Goal: Information Seeking & Learning: Check status

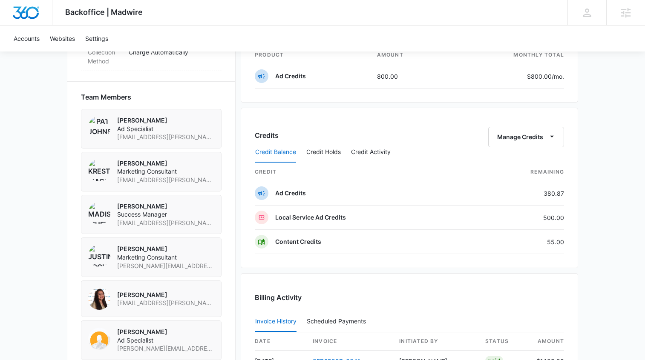
scroll to position [654, 0]
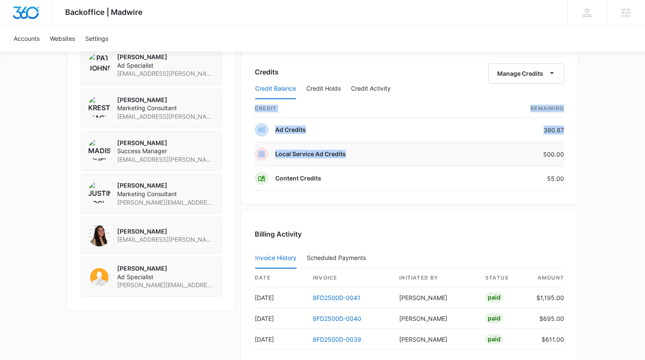
drag, startPoint x: 567, startPoint y: 156, endPoint x: 527, endPoint y: 155, distance: 40.5
click at [527, 155] on div "Credits Manage Credits Credit Balance Credit Holds Credit Activity credit Remai…" at bounding box center [409, 124] width 337 height 160
click at [527, 155] on td "500.00" at bounding box center [518, 154] width 90 height 24
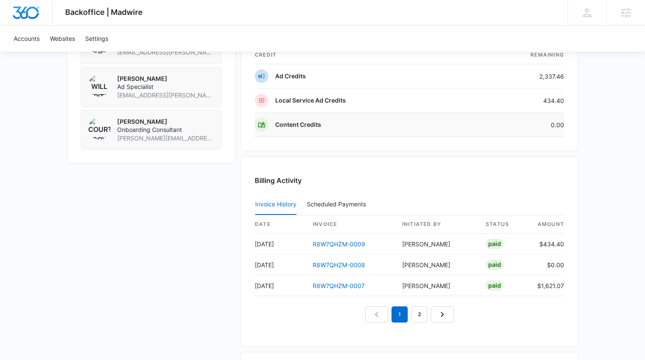
scroll to position [692, 0]
click at [556, 97] on td "434.40" at bounding box center [518, 100] width 90 height 24
click at [440, 85] on td "Ad Credits" at bounding box center [364, 76] width 219 height 24
drag, startPoint x: 571, startPoint y: 97, endPoint x: 532, endPoint y: 103, distance: 39.8
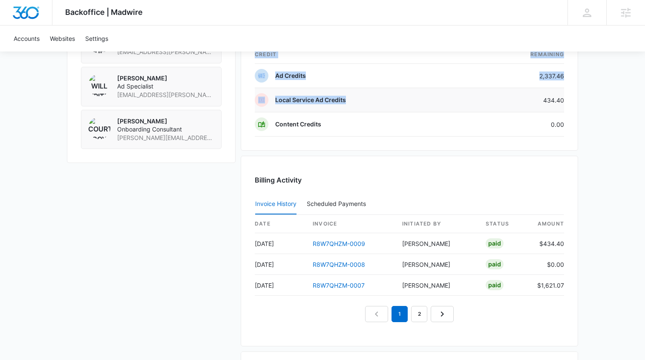
click at [532, 103] on div "Credits Manage Credits Credit Balance Credit Holds Credit Activity credit Remai…" at bounding box center [409, 70] width 337 height 160
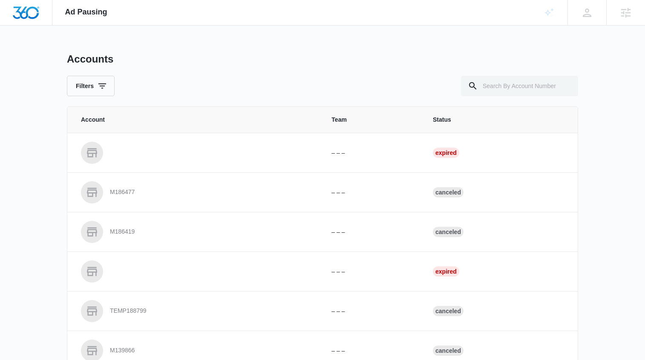
click at [532, 98] on div "Accounts Filters Account Team Status – – – Expired M186477 – – – Canceled M1864…" at bounding box center [322, 314] width 511 height 523
click at [533, 88] on input "text" at bounding box center [519, 86] width 117 height 20
paste input "M321455"
type input "M321455"
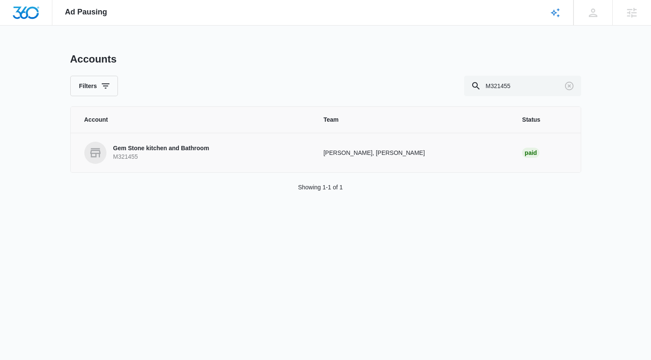
click at [204, 151] on p "Gem Stone kitchen and Bathroom" at bounding box center [161, 148] width 96 height 9
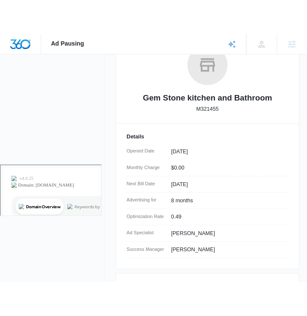
scroll to position [132, 0]
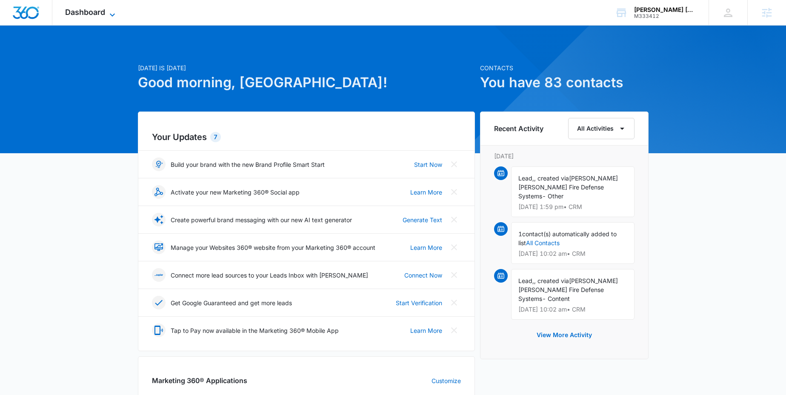
click at [108, 13] on icon at bounding box center [112, 15] width 10 height 10
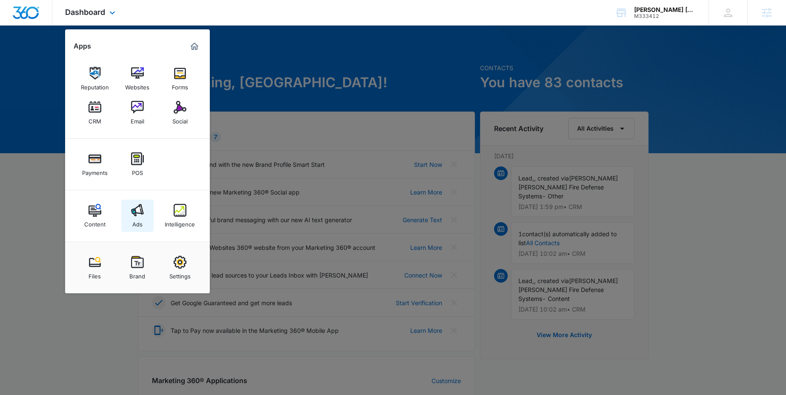
click at [142, 209] on img at bounding box center [137, 210] width 13 height 13
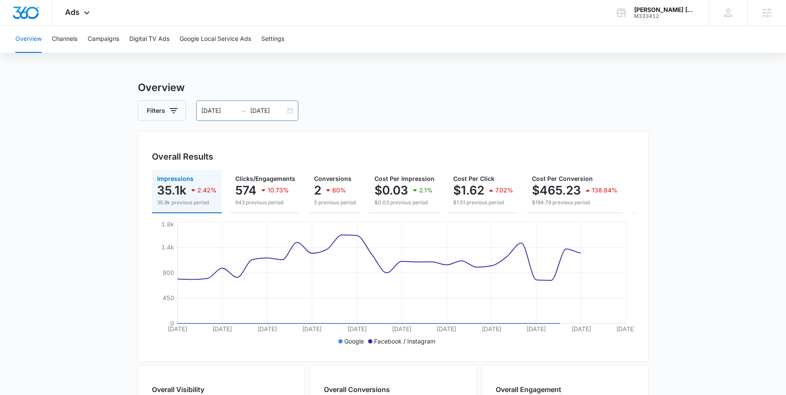
click at [293, 109] on div "09/09/2025 10/09/2025" at bounding box center [247, 110] width 102 height 20
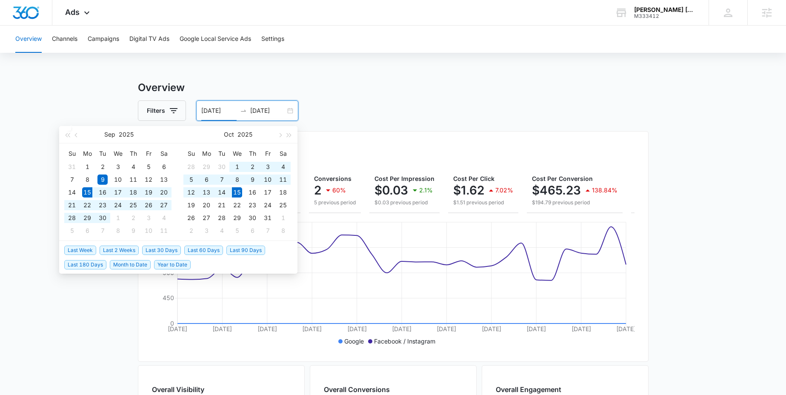
click at [163, 248] on span "Last 30 Days" at bounding box center [161, 250] width 39 height 9
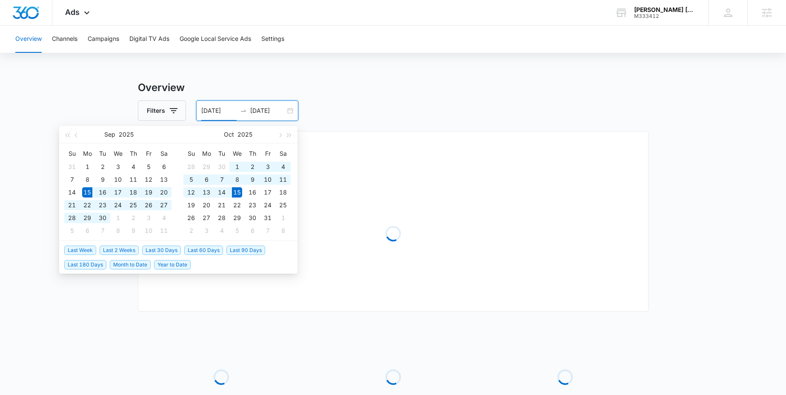
type input "09/15/2025"
type input "10/15/2025"
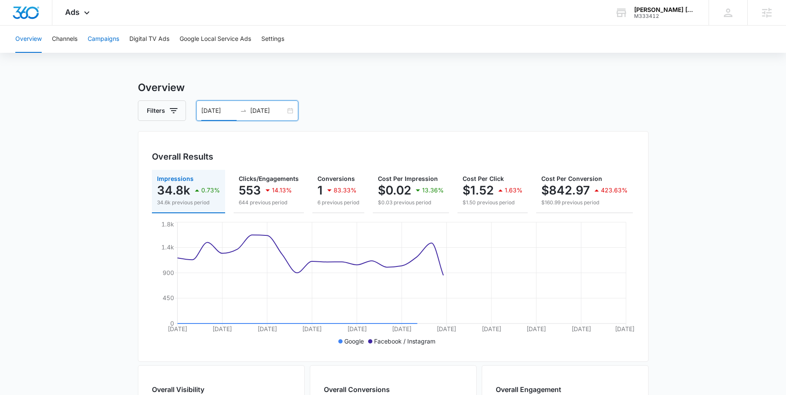
click at [115, 34] on button "Campaigns" at bounding box center [104, 39] width 32 height 27
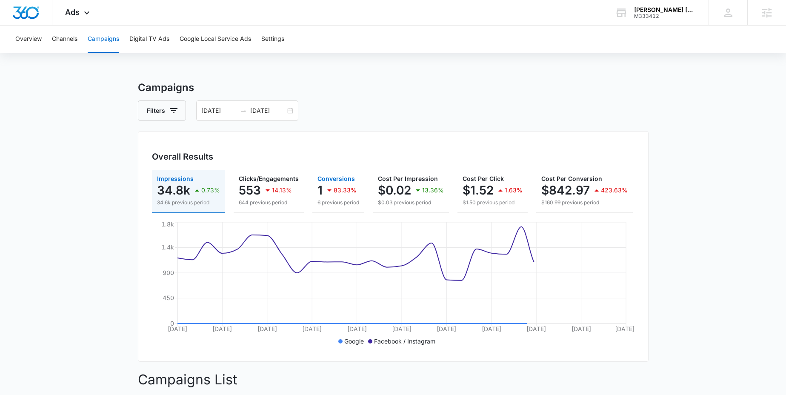
click at [330, 203] on p "6 previous period" at bounding box center [339, 203] width 42 height 8
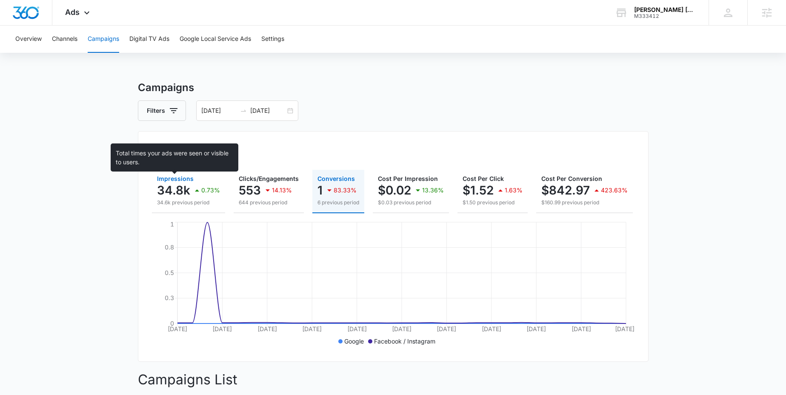
click at [185, 180] on span "Impressions" at bounding box center [175, 178] width 37 height 7
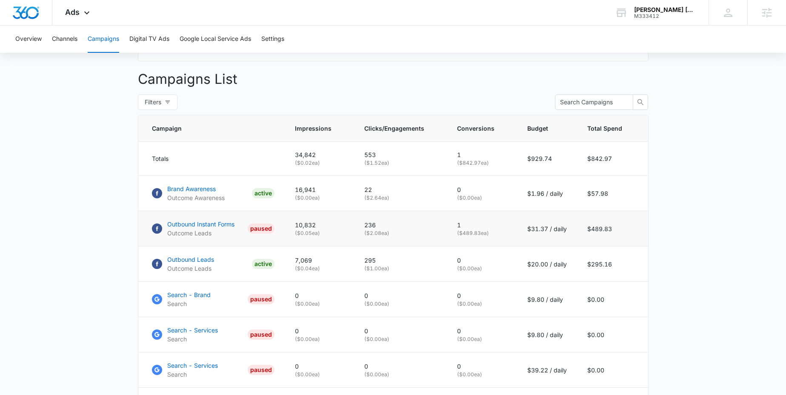
scroll to position [296, 0]
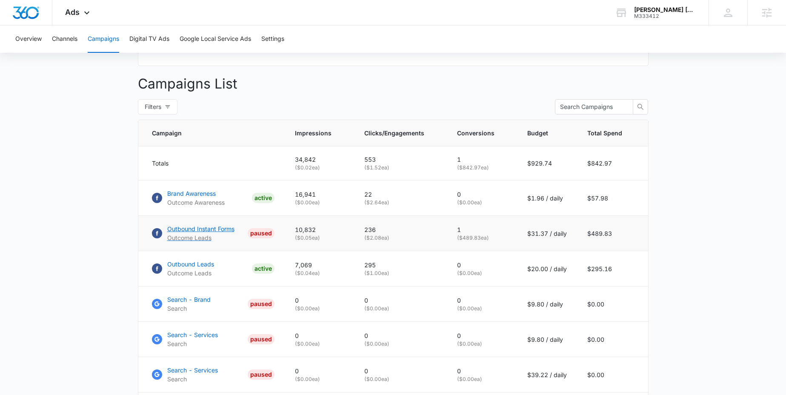
click at [220, 233] on p "Outbound Instant Forms" at bounding box center [200, 228] width 67 height 9
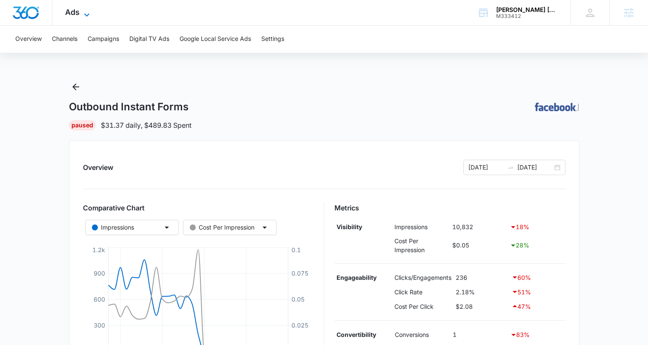
click at [82, 11] on icon at bounding box center [87, 15] width 10 height 10
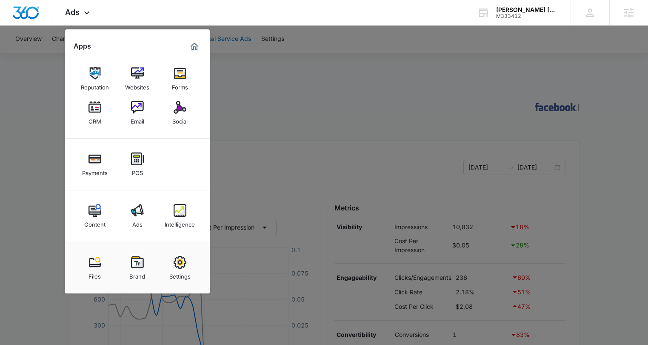
click at [250, 52] on div at bounding box center [324, 172] width 648 height 345
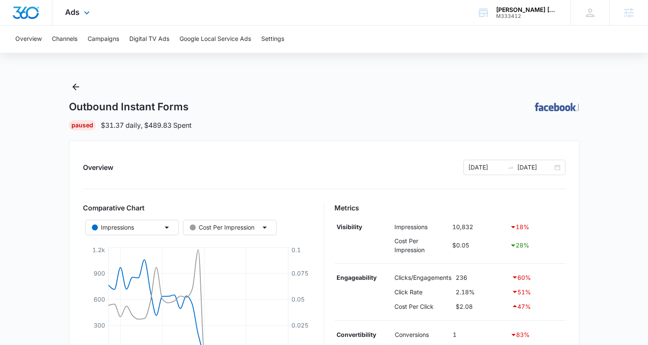
click at [73, 18] on div "Ads Apps Reputation Websites Forms CRM Email Social Payments POS Content Ads In…" at bounding box center [78, 12] width 52 height 25
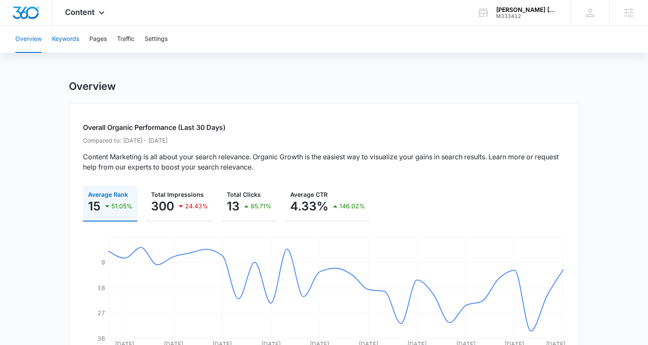
click at [77, 41] on button "Keywords" at bounding box center [65, 39] width 27 height 27
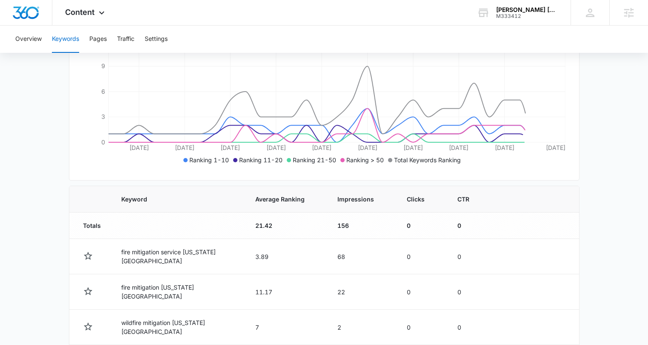
scroll to position [264, 0]
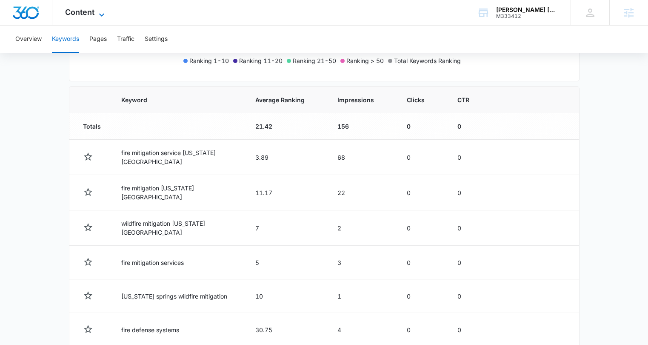
click at [93, 14] on span "Content" at bounding box center [79, 12] width 29 height 9
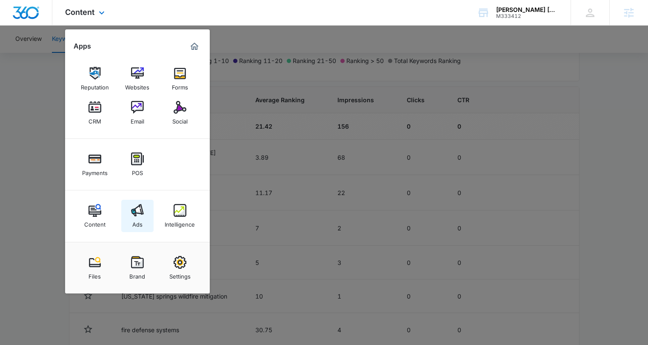
click at [142, 205] on img at bounding box center [137, 210] width 13 height 13
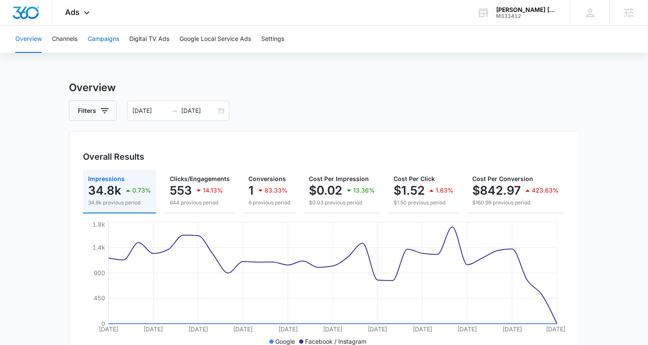
click at [117, 38] on button "Campaigns" at bounding box center [104, 39] width 32 height 27
click at [221, 110] on div "09/15/2025 10/15/2025" at bounding box center [178, 110] width 102 height 20
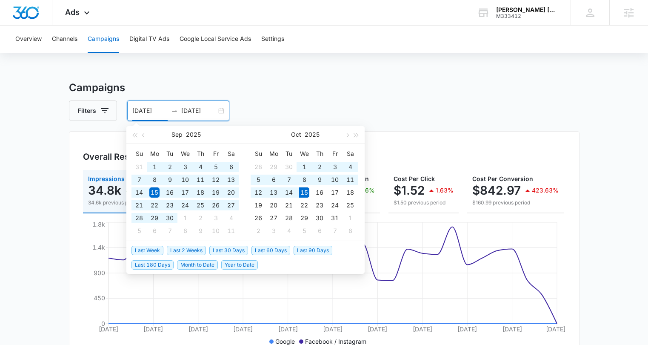
click at [295, 252] on span "Last 90 Days" at bounding box center [313, 250] width 39 height 9
type input "[DATE]"
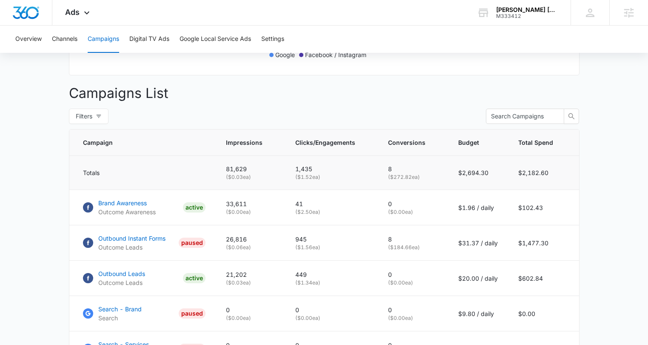
scroll to position [332, 0]
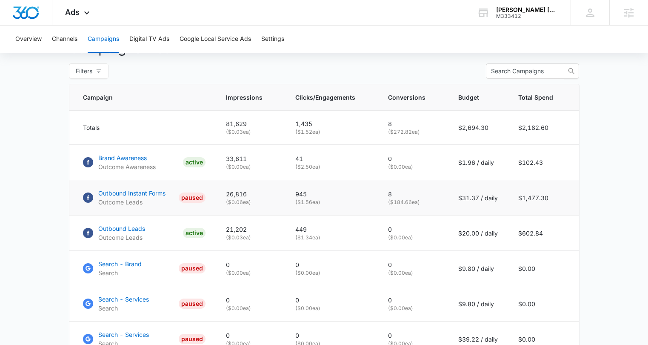
drag, startPoint x: 427, startPoint y: 210, endPoint x: 385, endPoint y: 196, distance: 43.8
click at [385, 196] on td "8 ( $184.66 ea)" at bounding box center [413, 197] width 70 height 35
click at [597, 171] on main "Campaigns Filters 07/17/2025 10/15/2025 Overall Results Impressions 81.6k 100% …" at bounding box center [324, 100] width 648 height 704
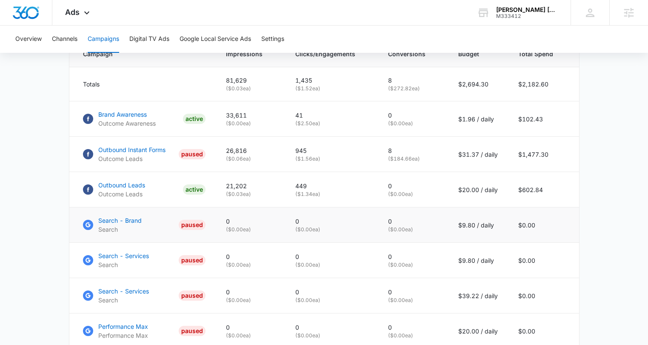
scroll to position [411, 0]
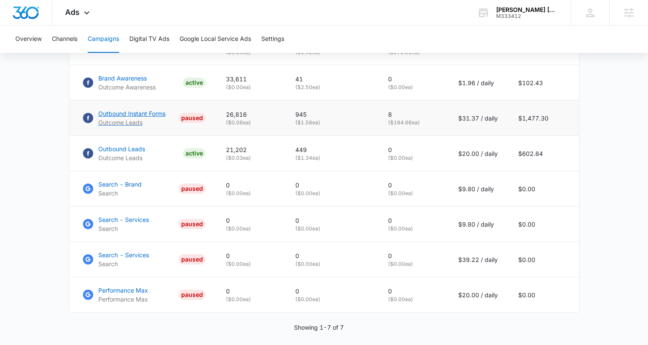
click at [158, 115] on p "Outbound Instant Forms" at bounding box center [131, 113] width 67 height 9
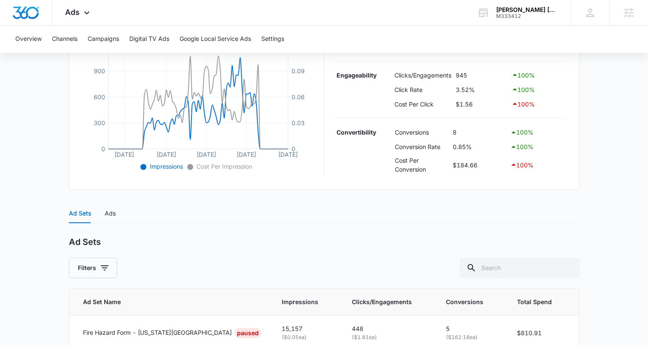
scroll to position [204, 0]
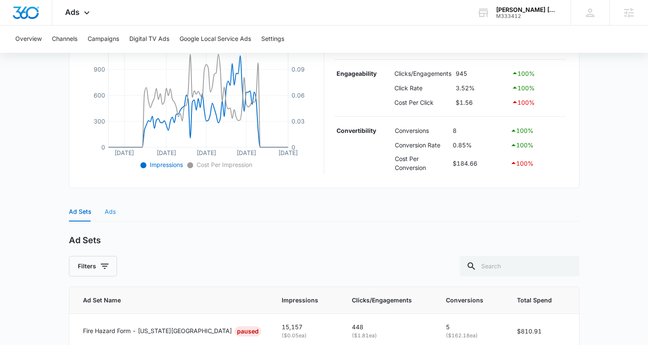
click at [115, 217] on div "Ads" at bounding box center [110, 212] width 11 height 20
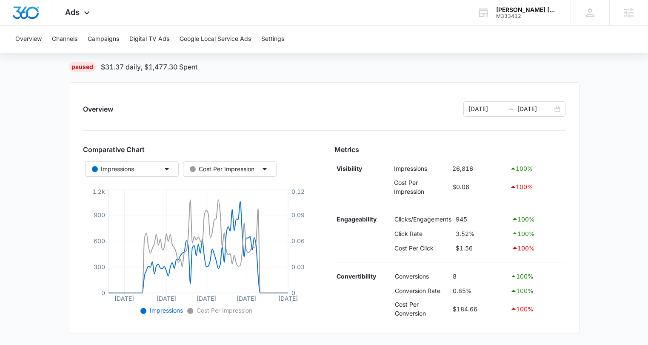
scroll to position [2, 0]
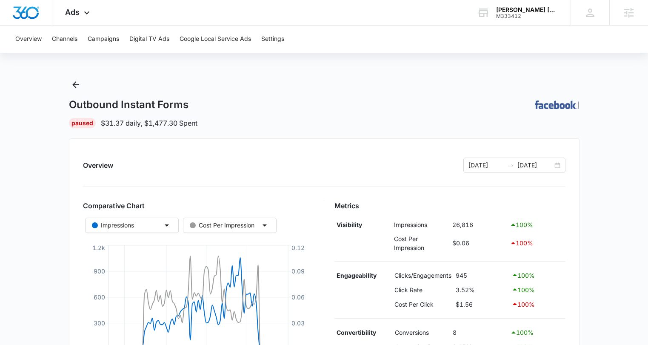
click at [168, 95] on div "Outbound Instant Forms | Paused $31.37 daily , $1,477.30 Spent" at bounding box center [324, 103] width 511 height 50
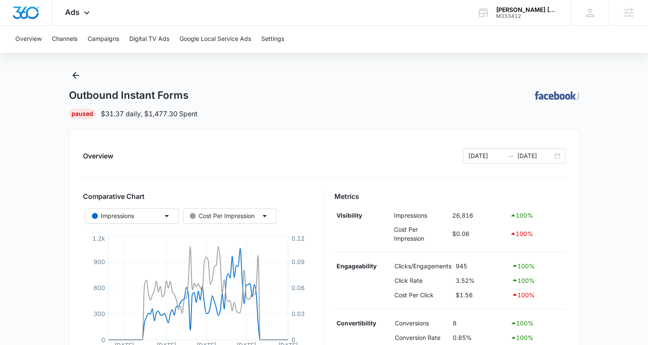
scroll to position [11, 0]
click at [248, 159] on div "Overview 07/17/2025 10/15/2025" at bounding box center [324, 156] width 483 height 15
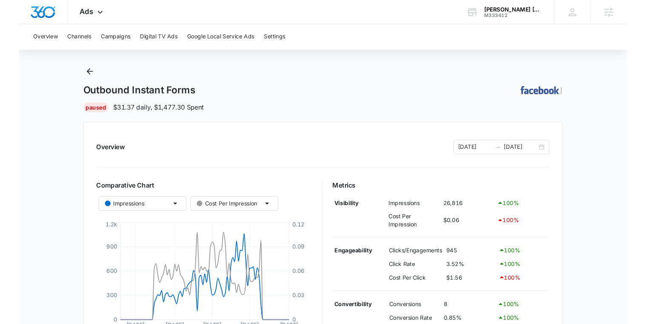
scroll to position [13, 0]
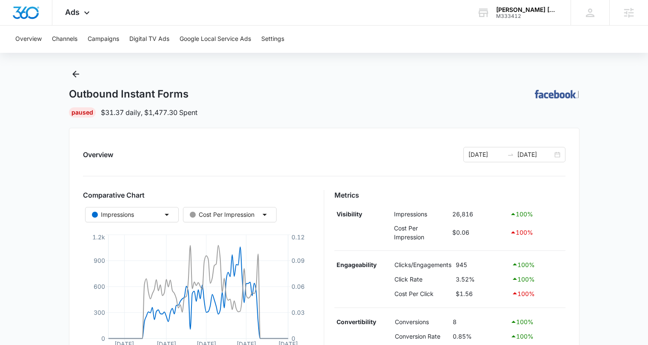
drag, startPoint x: 628, startPoint y: 72, endPoint x: 646, endPoint y: 9, distance: 65.9
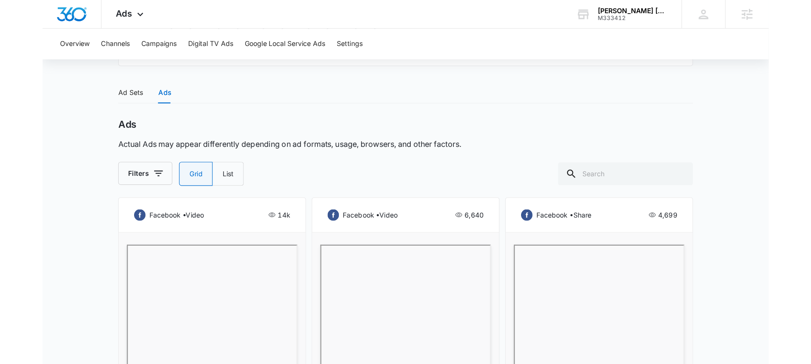
scroll to position [334, 0]
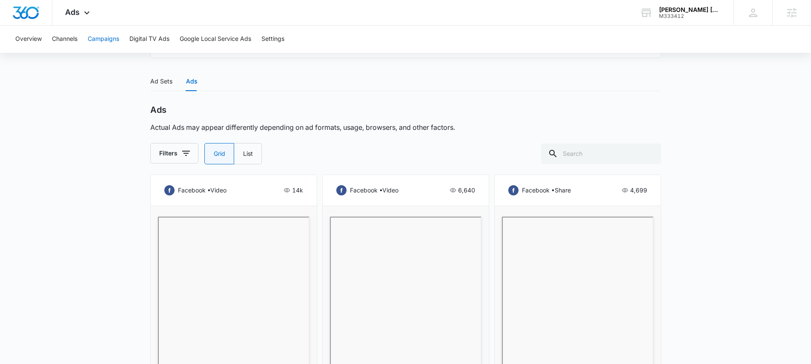
click at [105, 36] on button "Campaigns" at bounding box center [104, 39] width 32 height 27
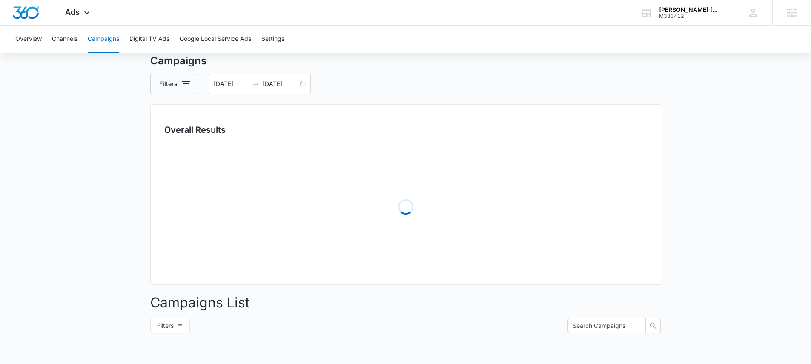
scroll to position [47, 0]
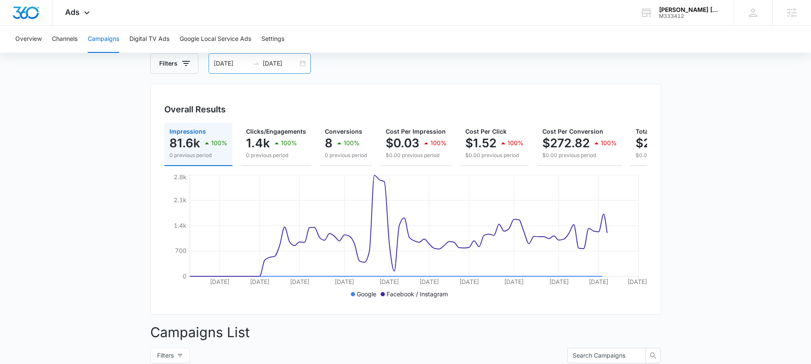
click at [304, 66] on div "07/17/2025 10/15/2025" at bounding box center [260, 63] width 102 height 20
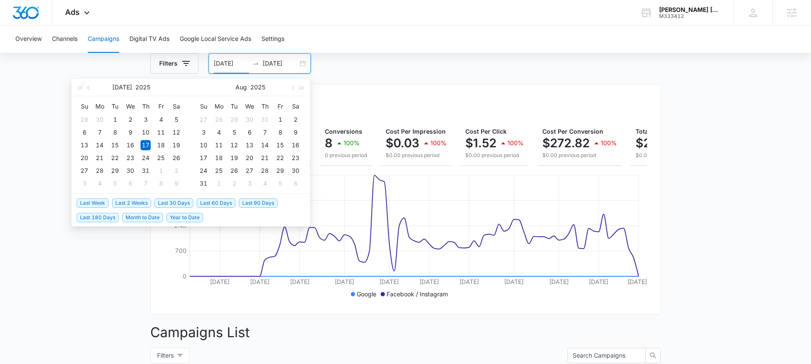
click at [183, 201] on span "Last 30 Days" at bounding box center [174, 202] width 39 height 9
type input "09/15/2025"
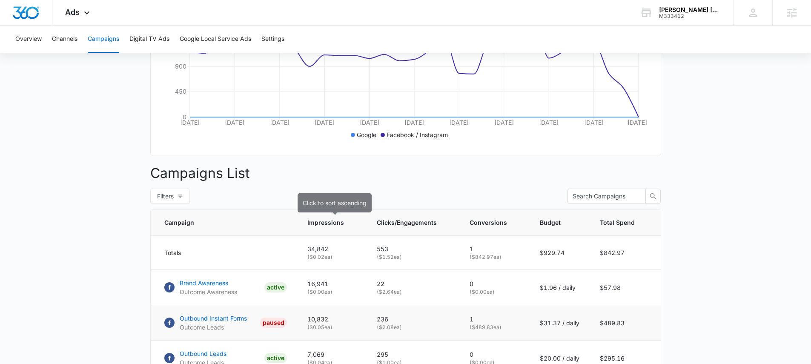
scroll to position [269, 0]
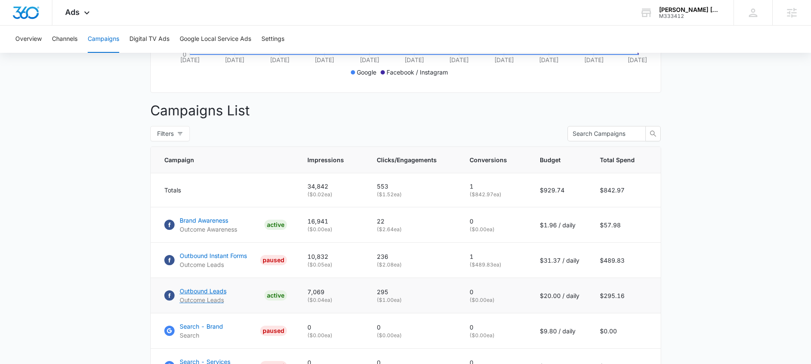
click at [203, 295] on p "Outbound Leads" at bounding box center [203, 291] width 47 height 9
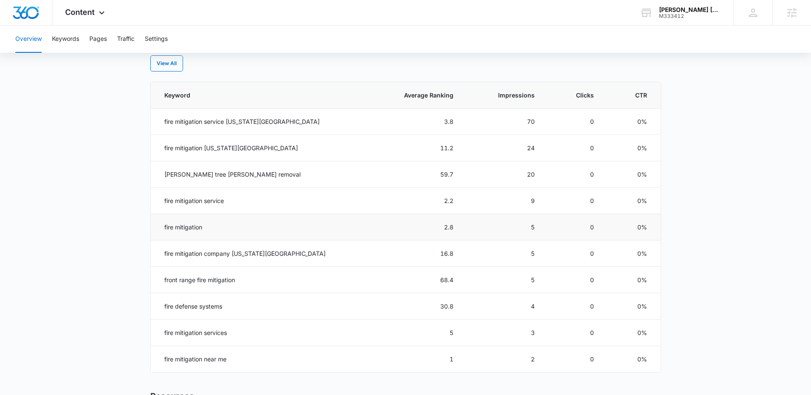
scroll to position [371, 0]
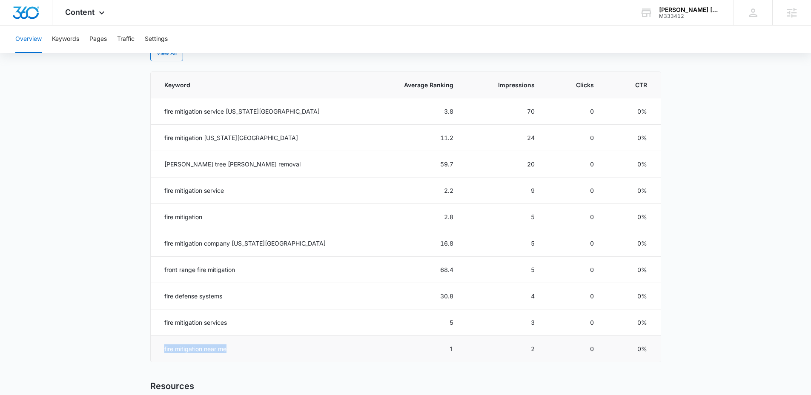
drag, startPoint x: 271, startPoint y: 349, endPoint x: 157, endPoint y: 346, distance: 114.1
click at [157, 344] on td "fire mitigation near me" at bounding box center [259, 349] width 217 height 26
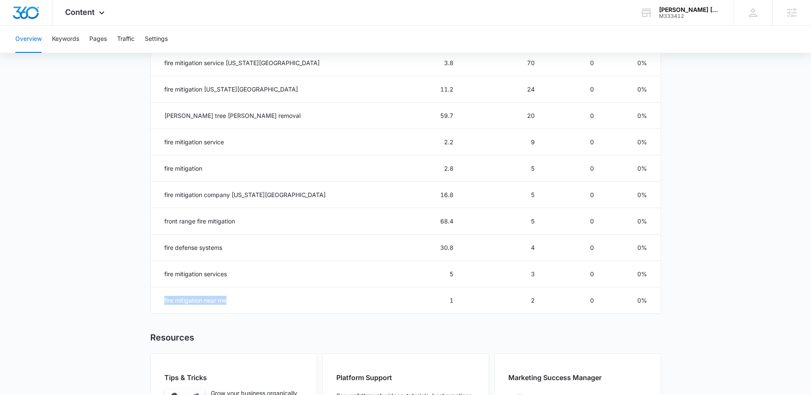
scroll to position [430, 0]
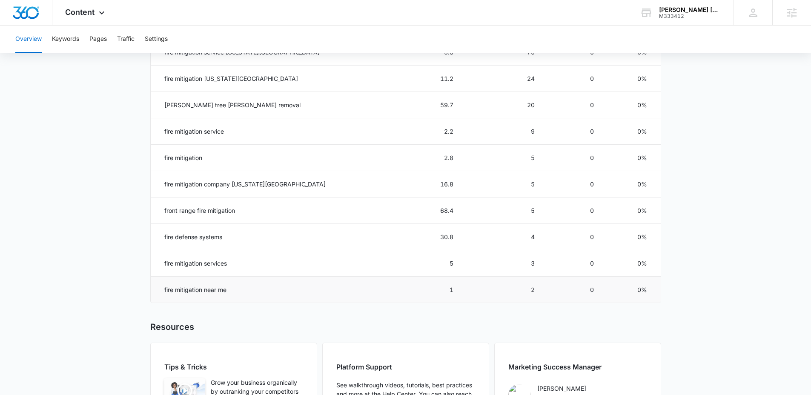
click at [439, 285] on td "1" at bounding box center [415, 290] width 96 height 26
drag, startPoint x: 434, startPoint y: 265, endPoint x: 407, endPoint y: 265, distance: 27.2
click at [416, 263] on td "5" at bounding box center [415, 263] width 96 height 26
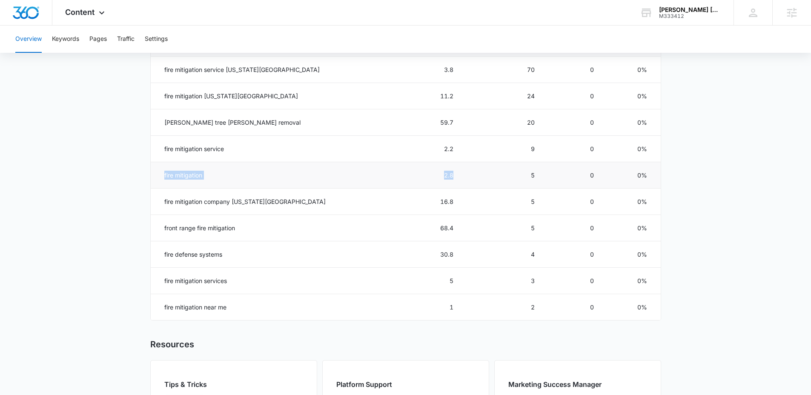
drag, startPoint x: 436, startPoint y: 179, endPoint x: 156, endPoint y: 176, distance: 280.1
click at [156, 176] on tr "fire mitigation 2.8 5 0 0%" at bounding box center [406, 175] width 510 height 26
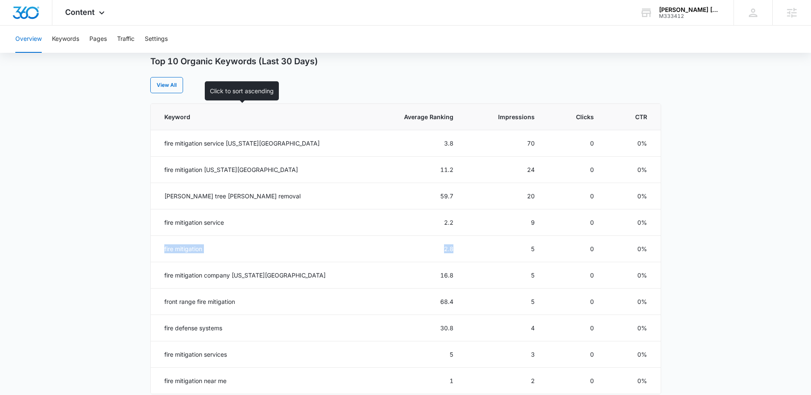
scroll to position [335, 0]
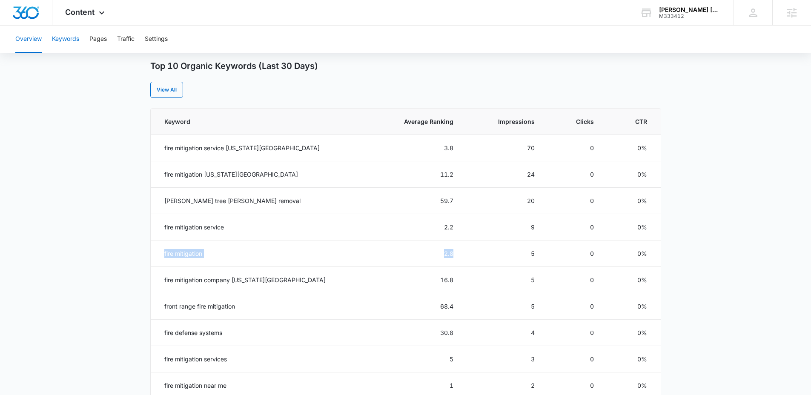
click at [75, 37] on button "Keywords" at bounding box center [65, 39] width 27 height 27
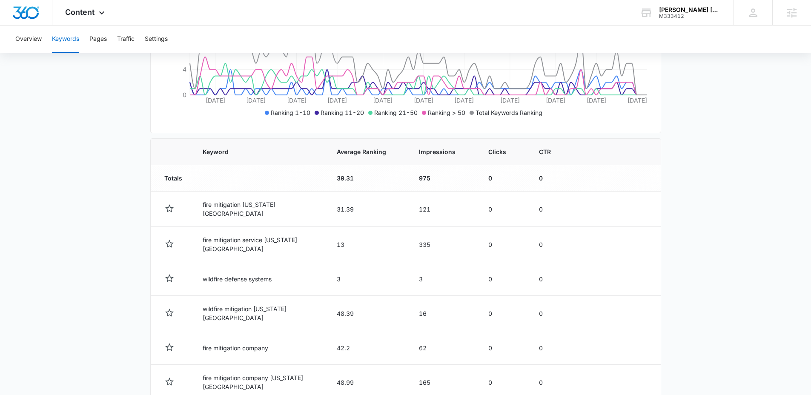
scroll to position [392, 0]
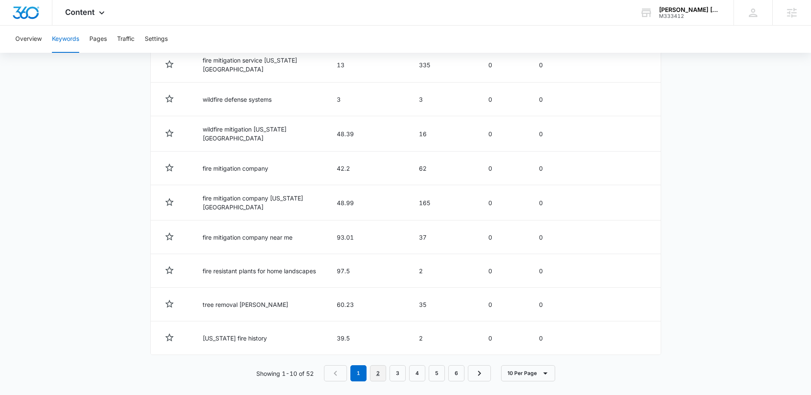
click at [378, 344] on link "2" at bounding box center [378, 373] width 16 height 16
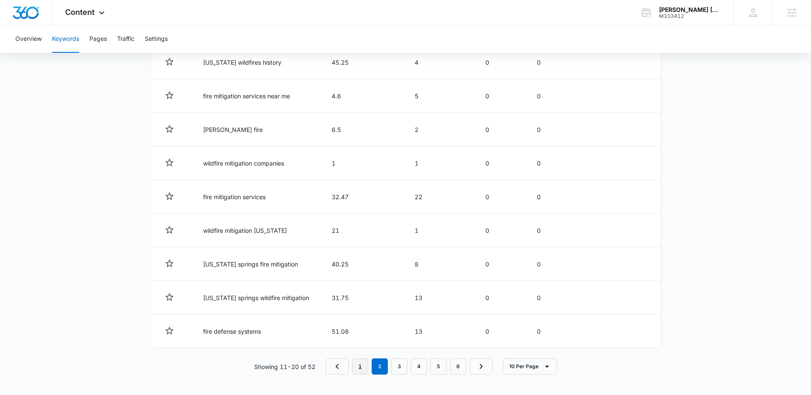
click at [365, 344] on link "1" at bounding box center [360, 366] width 16 height 16
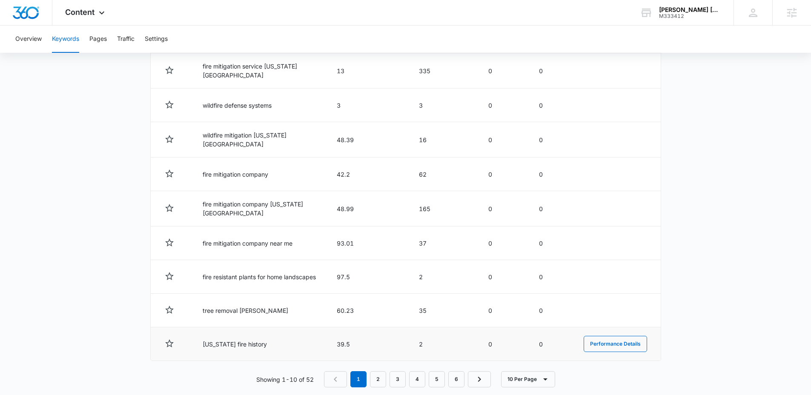
scroll to position [377, 0]
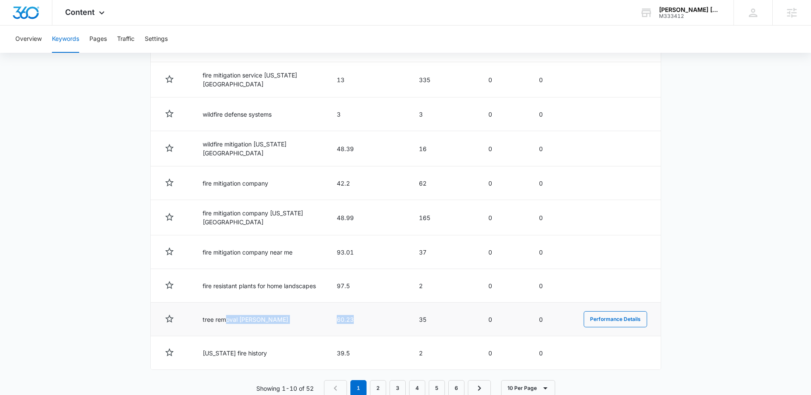
drag, startPoint x: 366, startPoint y: 312, endPoint x: 224, endPoint y: 312, distance: 141.3
click at [224, 312] on tr "tree removal holladay 60.23 35 0 0 Performance Details" at bounding box center [406, 320] width 510 height 34
click at [231, 310] on td "tree removal holladay" at bounding box center [259, 320] width 134 height 34
click at [258, 313] on td "tree removal holladay" at bounding box center [259, 320] width 134 height 34
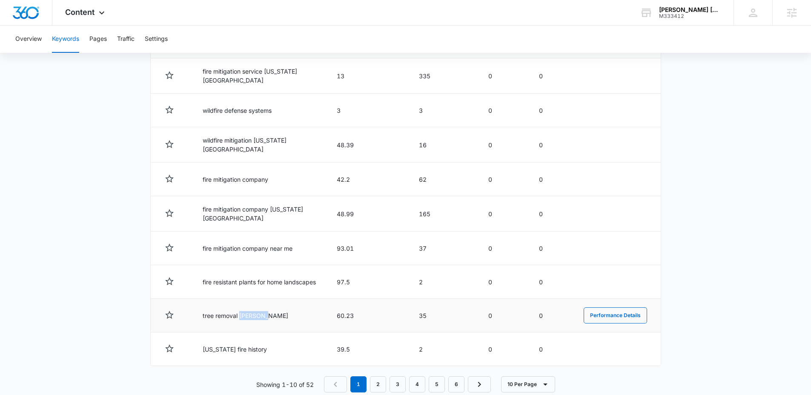
scroll to position [392, 0]
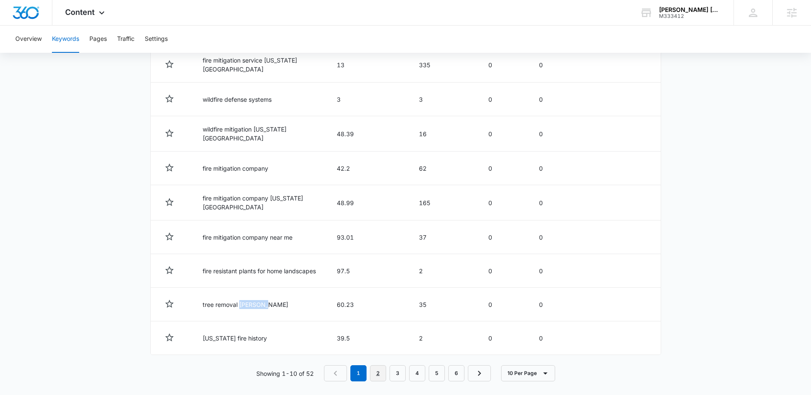
click at [379, 344] on link "2" at bounding box center [378, 373] width 16 height 16
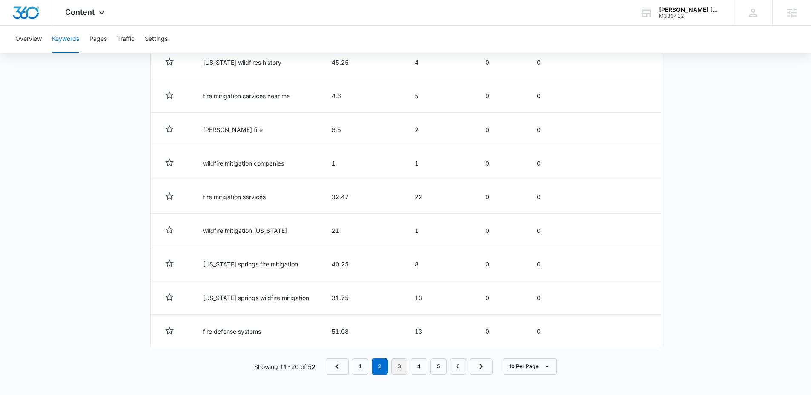
click at [403, 344] on link "3" at bounding box center [399, 366] width 16 height 16
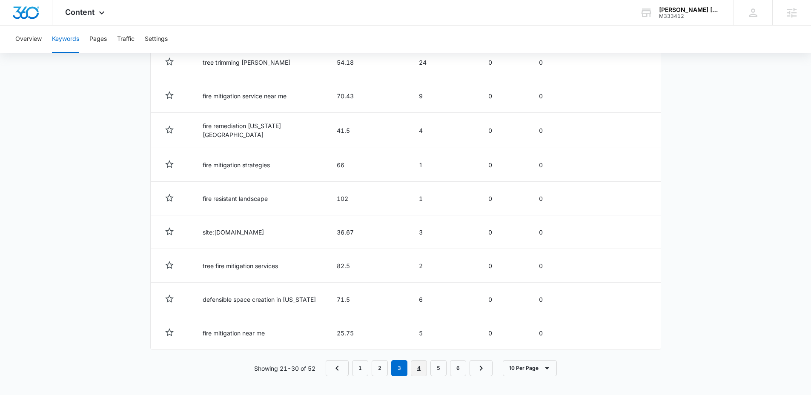
click at [416, 344] on link "4" at bounding box center [419, 368] width 16 height 16
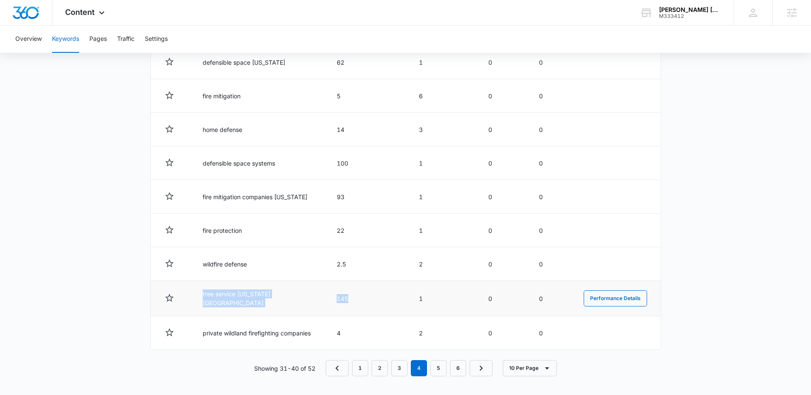
drag, startPoint x: 343, startPoint y: 303, endPoint x: 199, endPoint y: 297, distance: 144.4
click at [199, 297] on tr "tree service colorado springs 145 1 0 0 Performance Details" at bounding box center [406, 298] width 510 height 35
click at [339, 296] on td "145" at bounding box center [368, 298] width 82 height 35
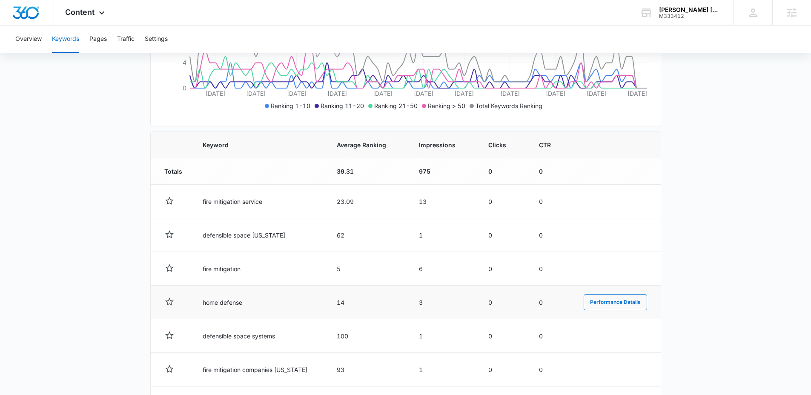
scroll to position [202, 0]
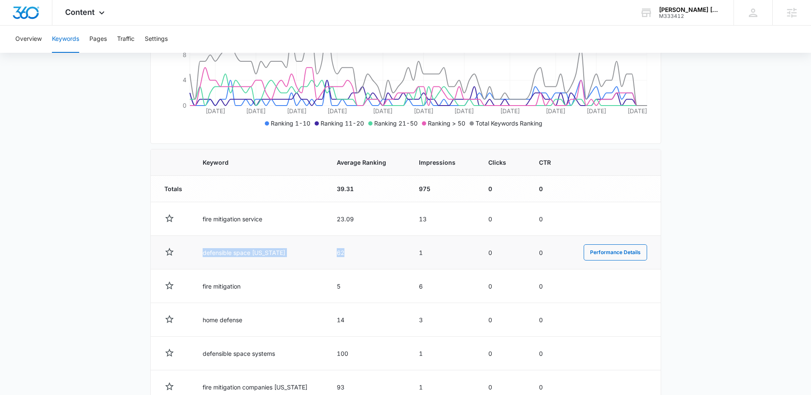
drag, startPoint x: 347, startPoint y: 254, endPoint x: 201, endPoint y: 254, distance: 145.2
click at [201, 254] on tr "defensible space colorado 62 1 0 0 Performance Details" at bounding box center [406, 253] width 510 height 34
click at [117, 124] on main "Keywords Keywords are words used for search engine optimization (SEO). This rep…" at bounding box center [405, 231] width 811 height 709
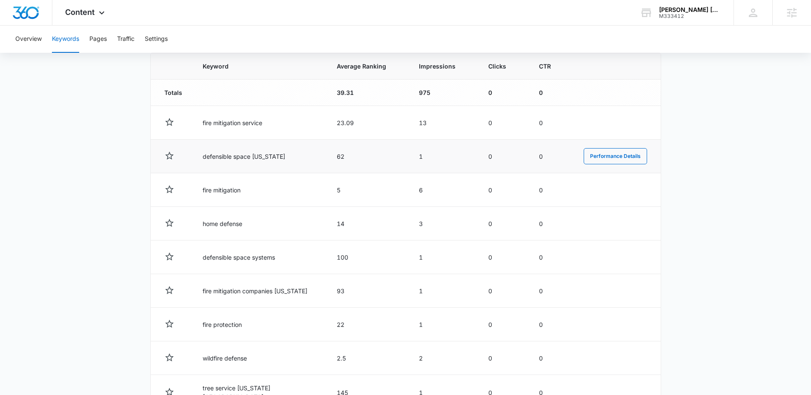
scroll to position [298, 0]
click at [44, 33] on div "Overview Keywords Pages Traffic Settings" at bounding box center [405, 39] width 791 height 27
click at [41, 36] on button "Overview" at bounding box center [28, 39] width 26 height 27
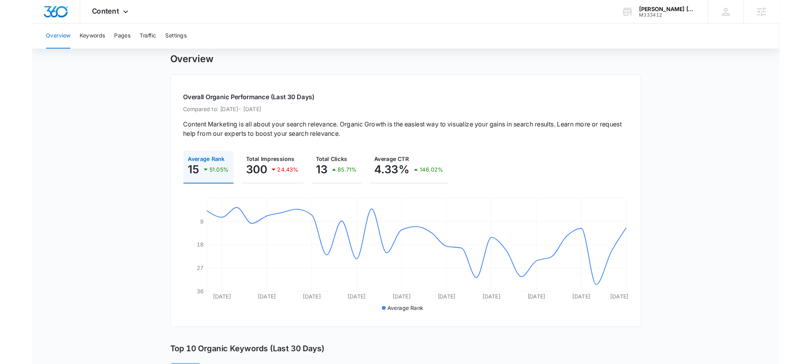
scroll to position [31, 0]
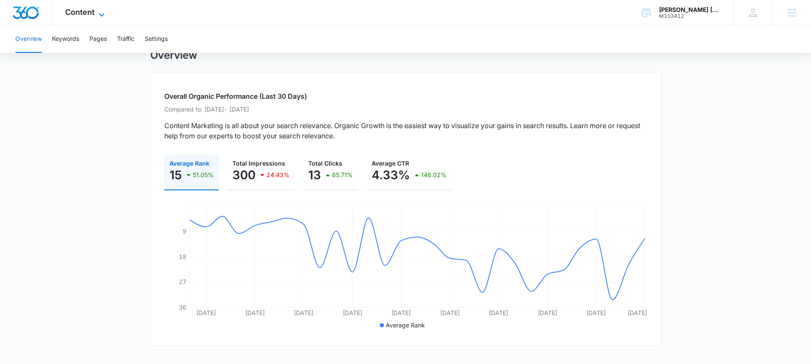
click at [103, 7] on div "Content Apps Reputation Websites Forms CRM Email Social Payments POS Content Ad…" at bounding box center [85, 12] width 67 height 25
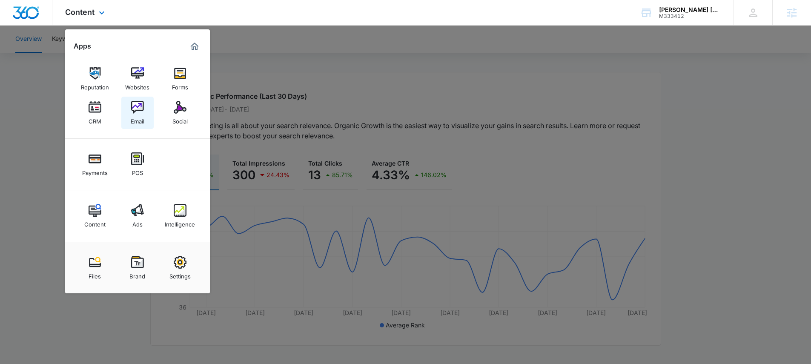
click at [148, 105] on link "Email" at bounding box center [137, 113] width 32 height 32
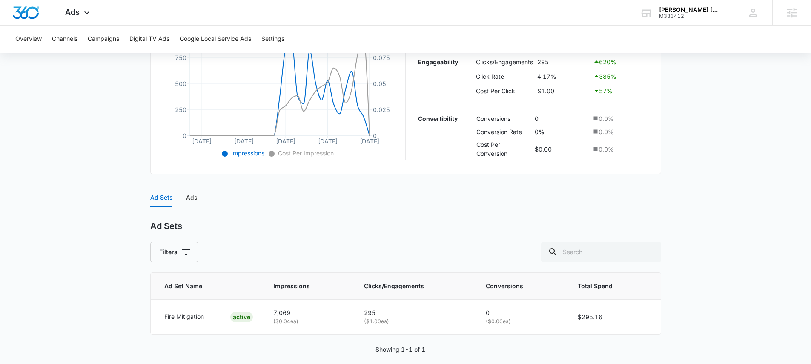
scroll to position [226, 0]
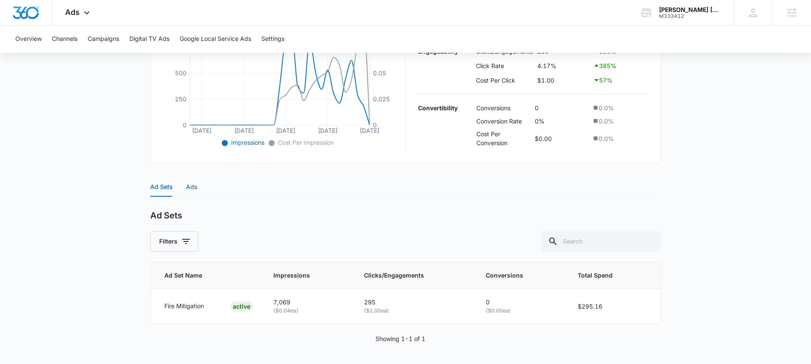
click at [194, 191] on div "Ads" at bounding box center [191, 186] width 11 height 9
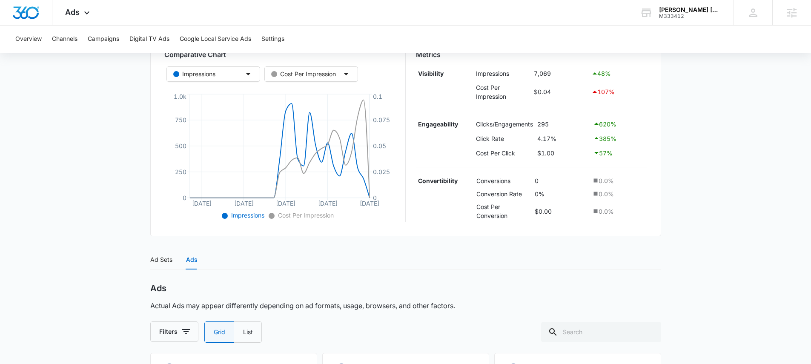
scroll to position [0, 0]
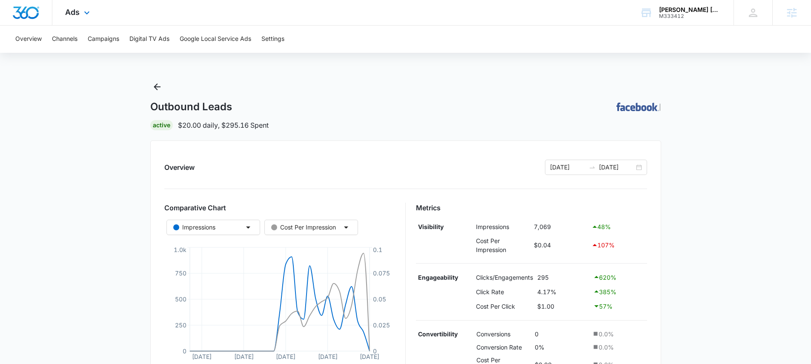
click at [63, 20] on div "Ads Apps Reputation Websites Forms CRM Email Social Payments POS Content Ads In…" at bounding box center [78, 12] width 52 height 25
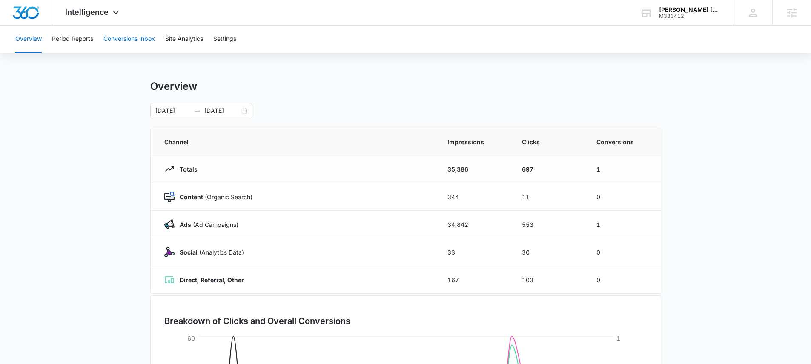
click at [119, 45] on button "Conversions Inbox" at bounding box center [129, 39] width 52 height 27
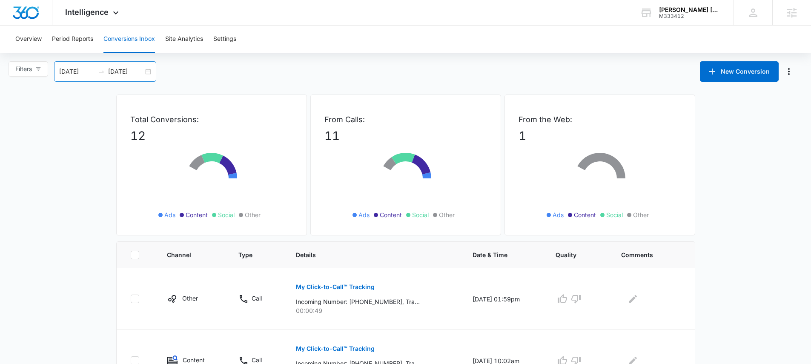
click at [151, 75] on div "09/15/2025 10/15/2025" at bounding box center [105, 71] width 102 height 20
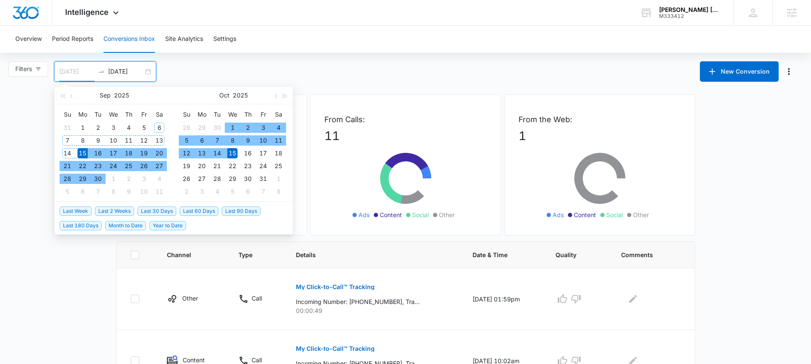
type input "09/15/2025"
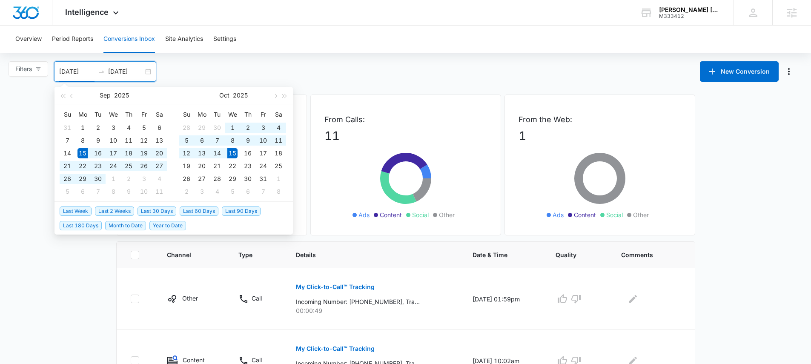
click at [166, 210] on span "Last 30 Days" at bounding box center [157, 210] width 39 height 9
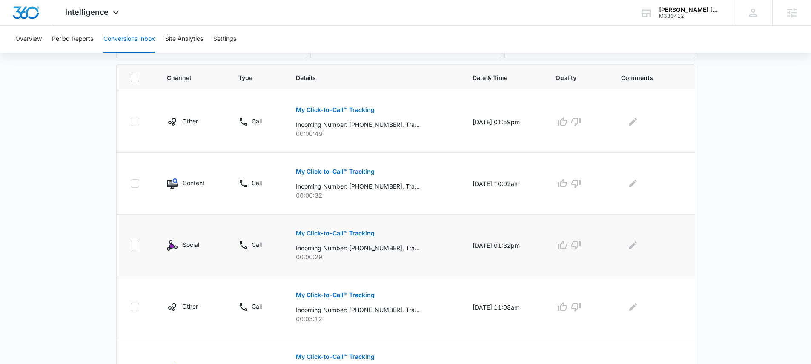
scroll to position [187, 0]
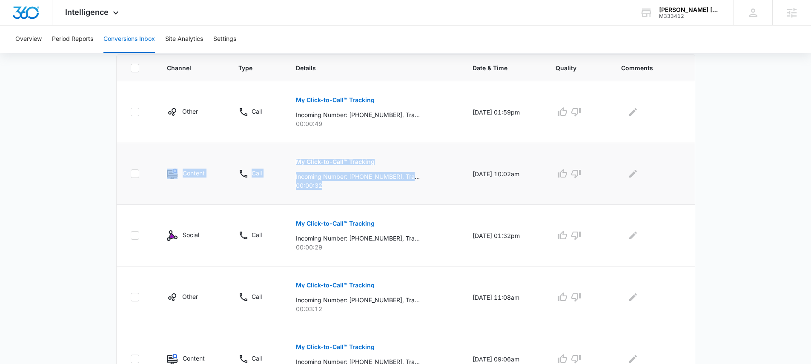
drag, startPoint x: 401, startPoint y: 189, endPoint x: 176, endPoint y: 155, distance: 227.9
click at [176, 155] on tr "Content Call My Click-to-Call™ Tracking Incoming Number: +15108463839, Tracking…" at bounding box center [406, 174] width 578 height 62
click at [176, 155] on td "Content" at bounding box center [193, 174] width 72 height 62
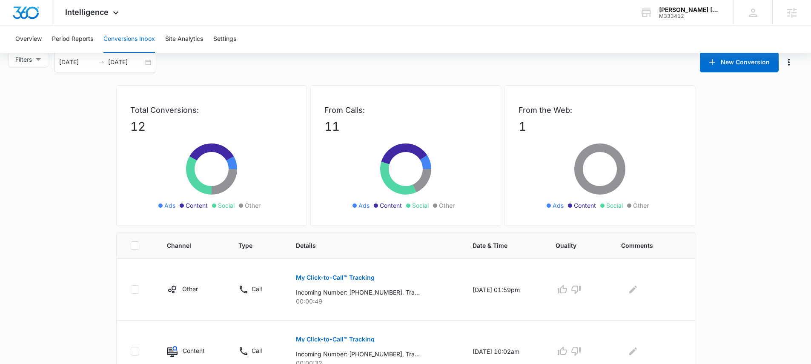
scroll to position [56, 0]
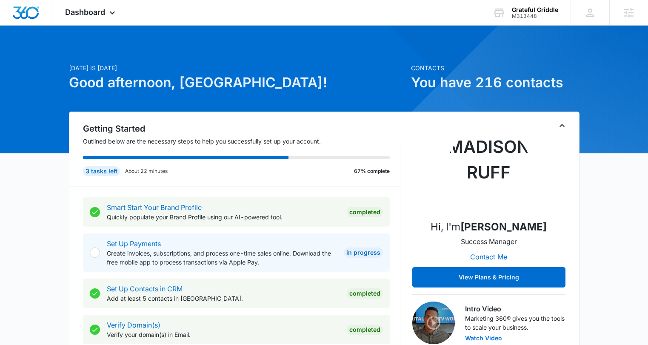
click at [79, 34] on div at bounding box center [324, 90] width 648 height 128
click at [79, 22] on div "Dashboard Apps Reputation Websites Forms CRM Email Social Payments POS Content …" at bounding box center [91, 12] width 78 height 25
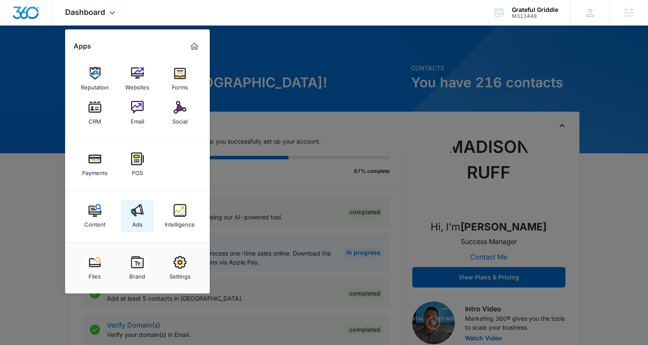
click at [138, 203] on link "Ads" at bounding box center [137, 216] width 32 height 32
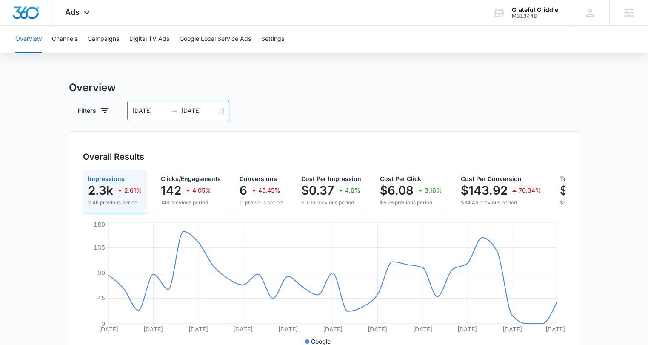
click at [212, 111] on input "08/26/2025" at bounding box center [198, 110] width 35 height 9
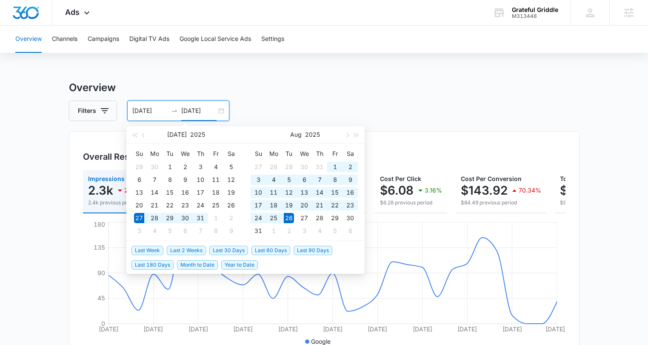
type input "08/26/2025"
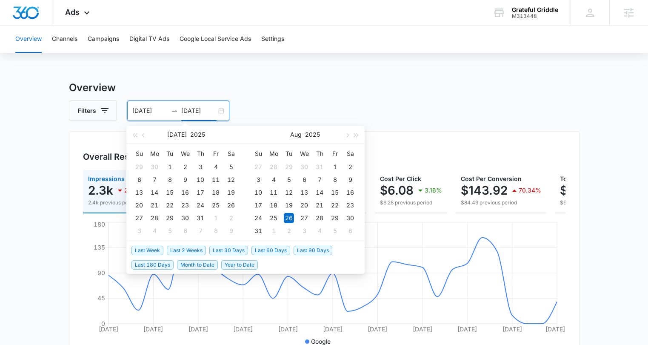
click at [229, 249] on span "Last 30 Days" at bounding box center [228, 250] width 39 height 9
type input "09/15/2025"
type input "10/15/2025"
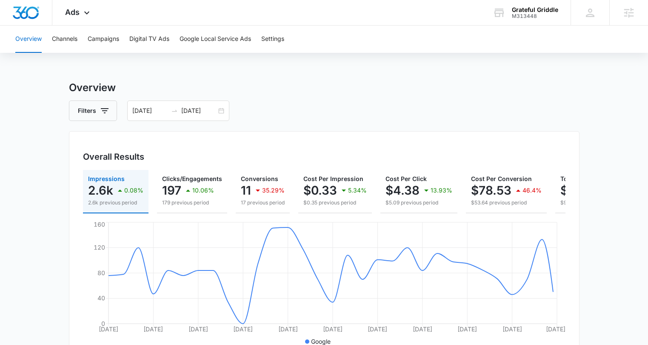
click at [95, 41] on button "Campaigns" at bounding box center [104, 39] width 32 height 27
click at [222, 112] on div "09/15/2025 10/15/2025" at bounding box center [178, 110] width 102 height 20
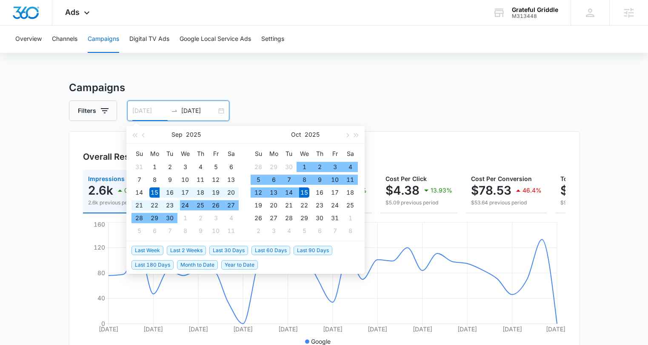
type input "09/15/2025"
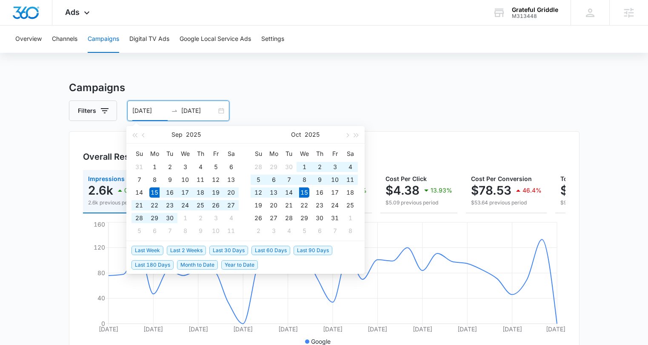
click at [236, 251] on span "Last 30 Days" at bounding box center [228, 250] width 39 height 9
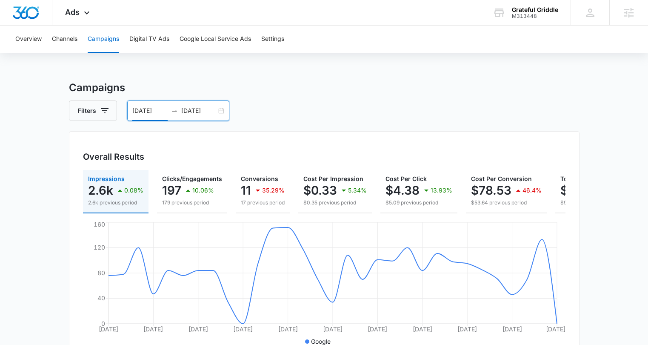
click at [221, 108] on div "09/15/2025 10/15/2025" at bounding box center [178, 110] width 102 height 20
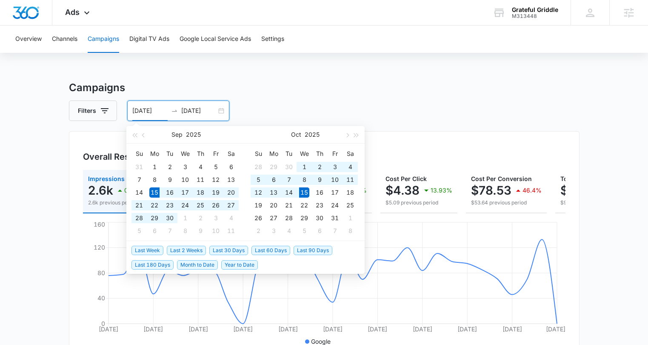
click at [226, 250] on span "Last 30 Days" at bounding box center [228, 250] width 39 height 9
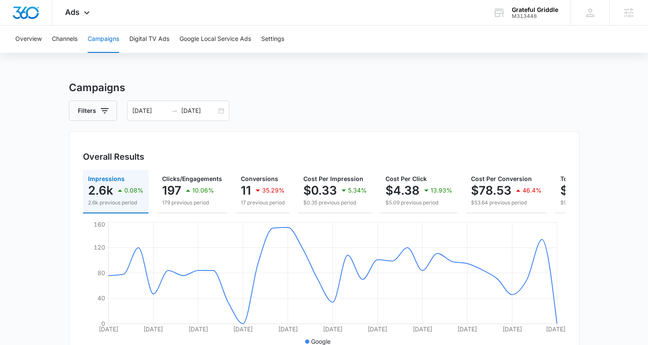
click at [230, 90] on h3 "Campaigns" at bounding box center [324, 87] width 511 height 15
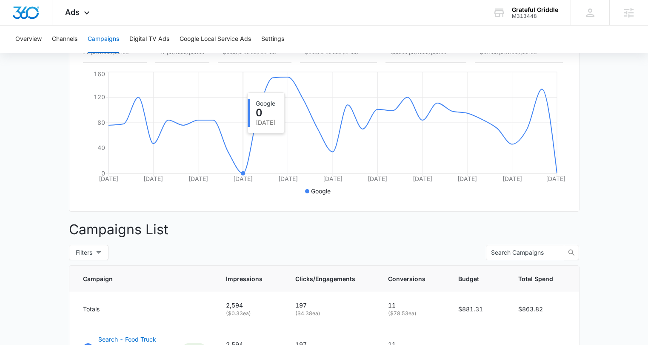
scroll to position [117, 0]
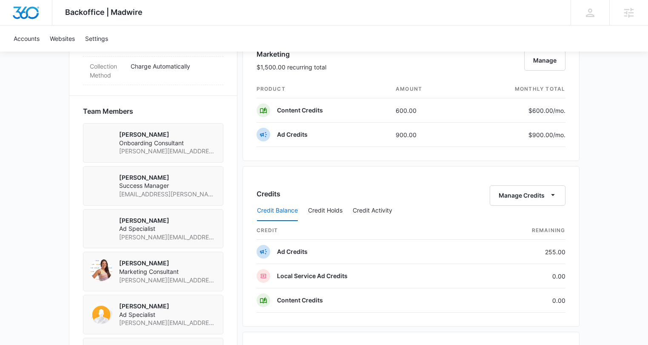
scroll to position [575, 0]
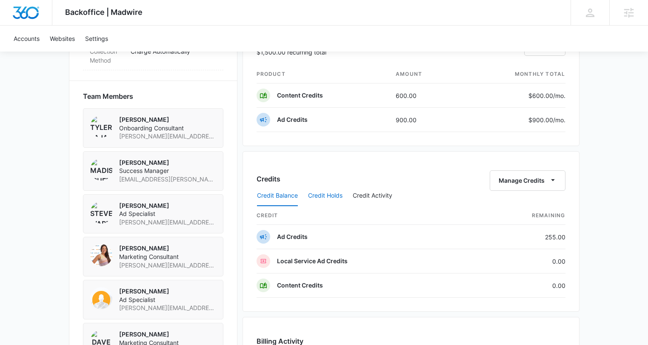
click at [316, 191] on button "Credit Holds" at bounding box center [325, 196] width 34 height 20
